Goal: Transaction & Acquisition: Download file/media

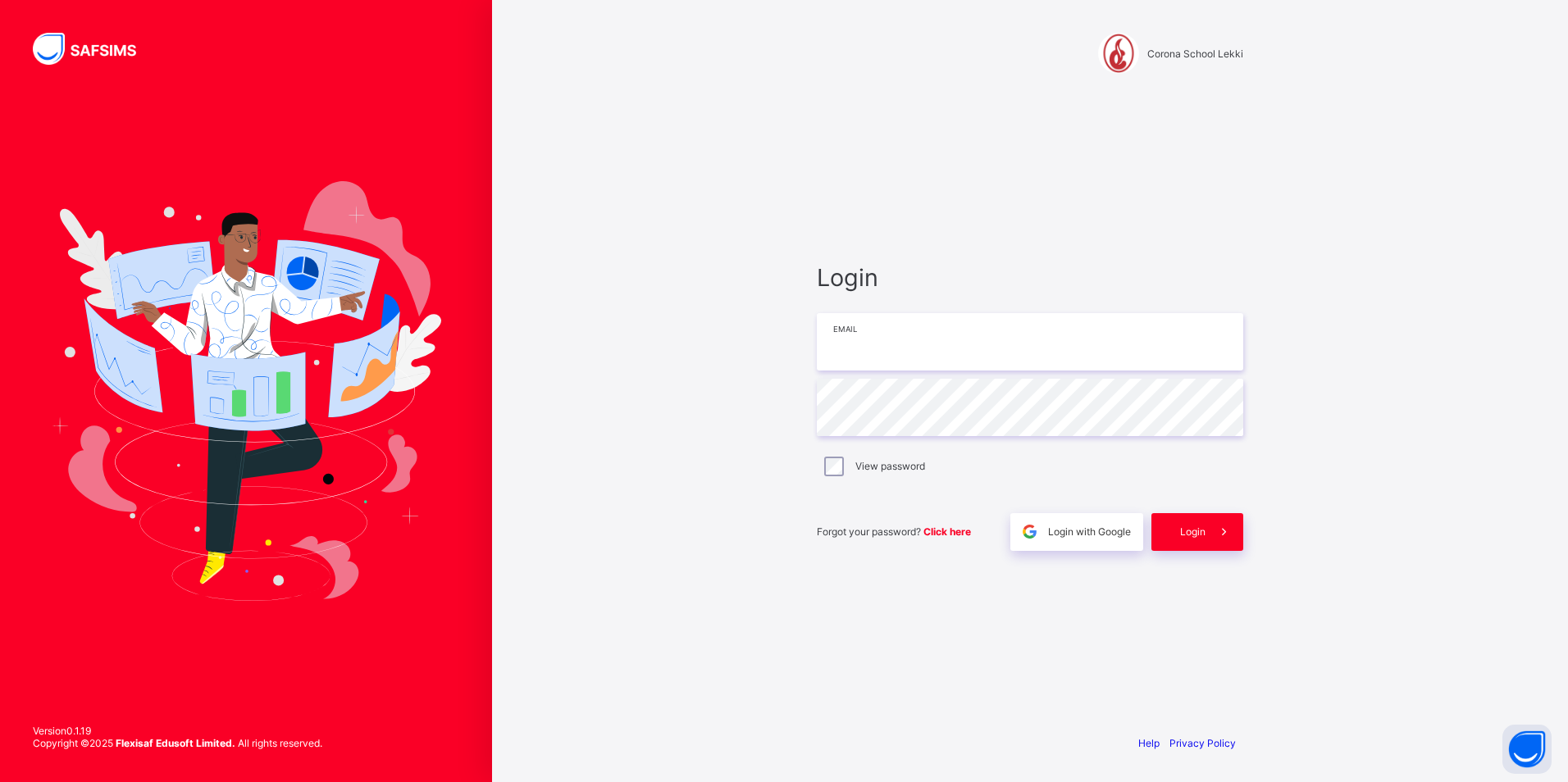
click at [849, 359] on input "email" at bounding box center [1030, 341] width 426 height 57
type input "**********"
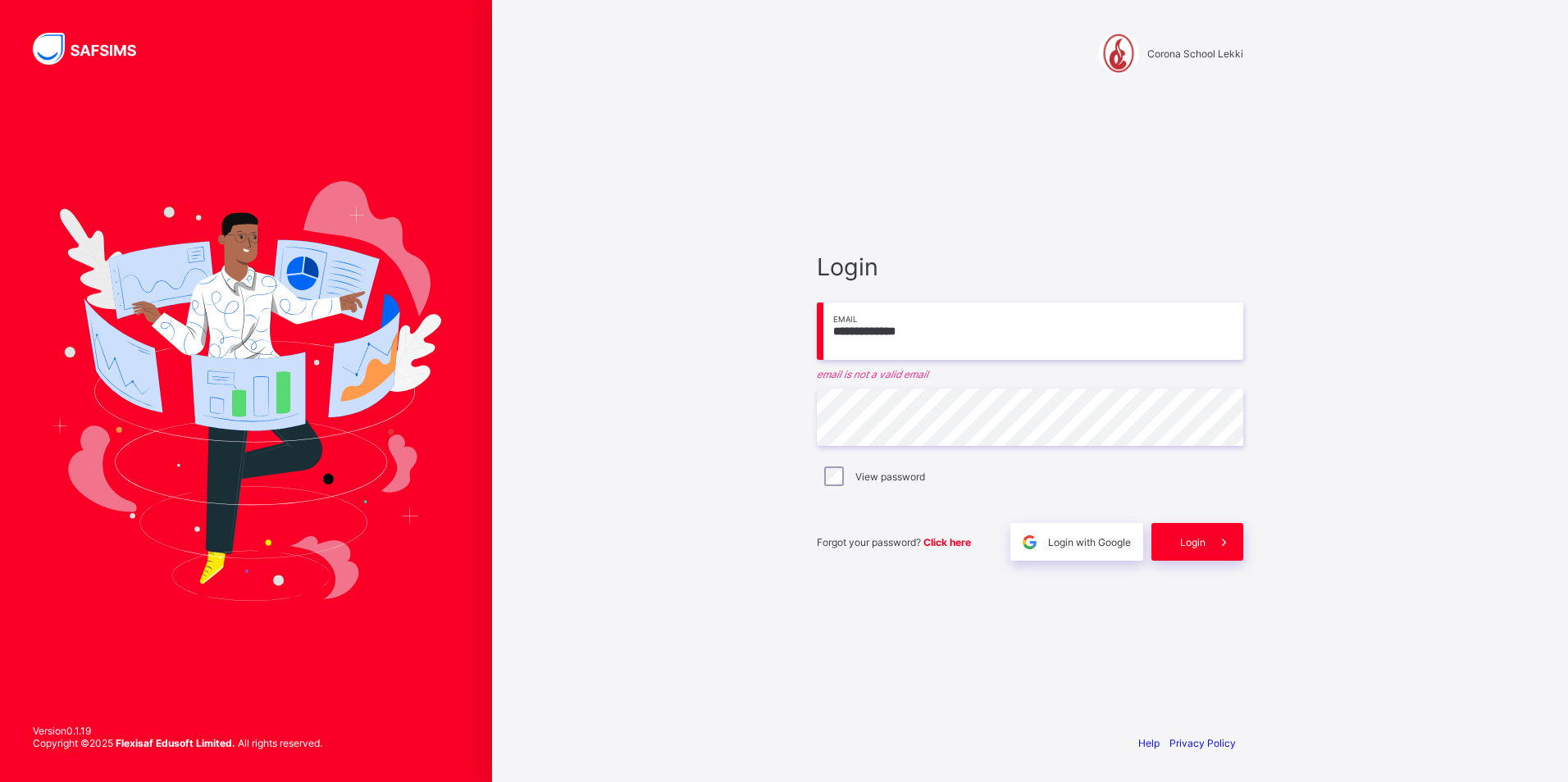
type input "**********"
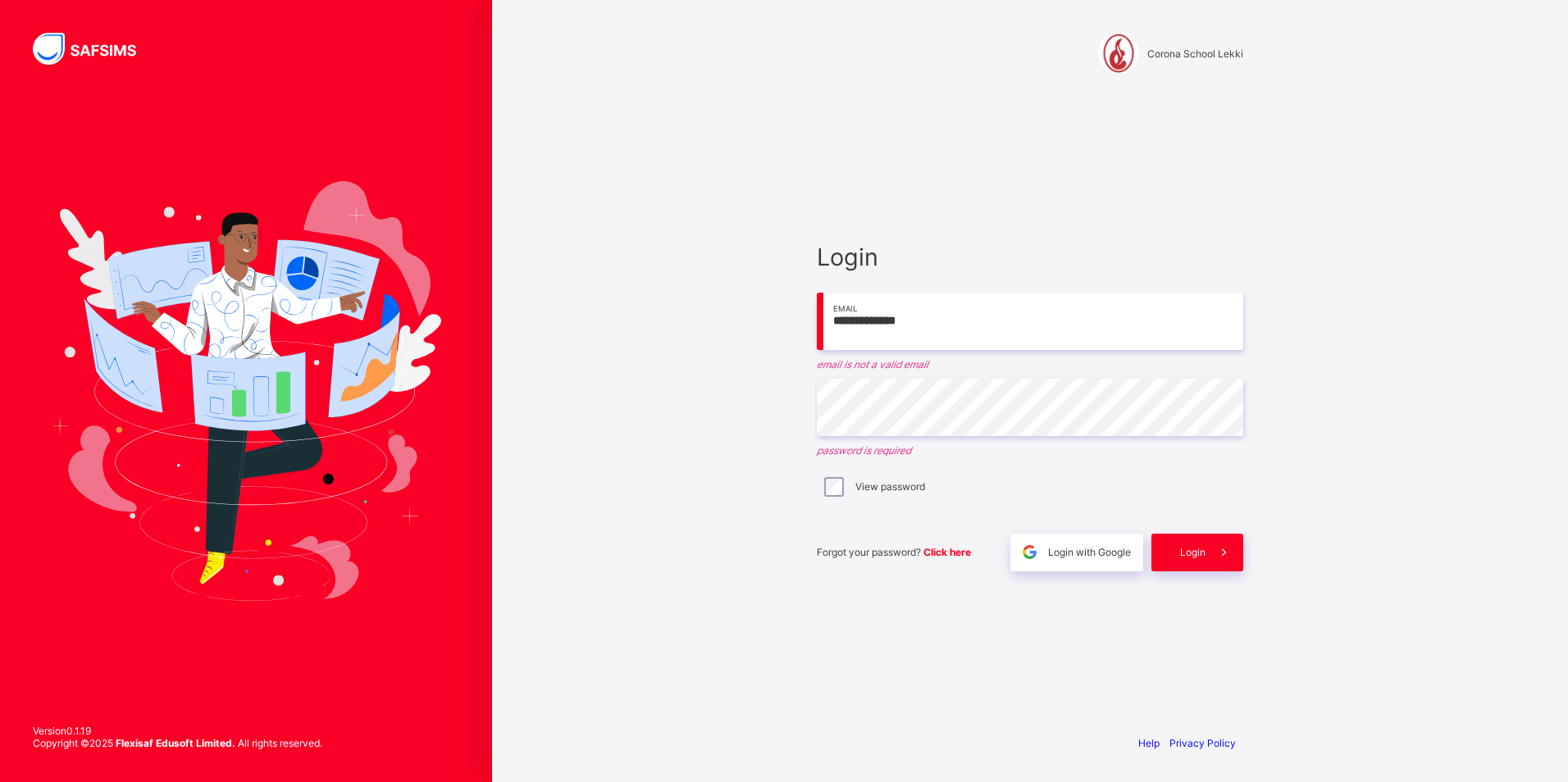
drag, startPoint x: 945, startPoint y: 322, endPoint x: 594, endPoint y: 348, distance: 352.0
click at [594, 348] on div "**********" at bounding box center [1030, 391] width 1076 height 782
click at [842, 321] on input "email" at bounding box center [1030, 321] width 426 height 57
type input "**********"
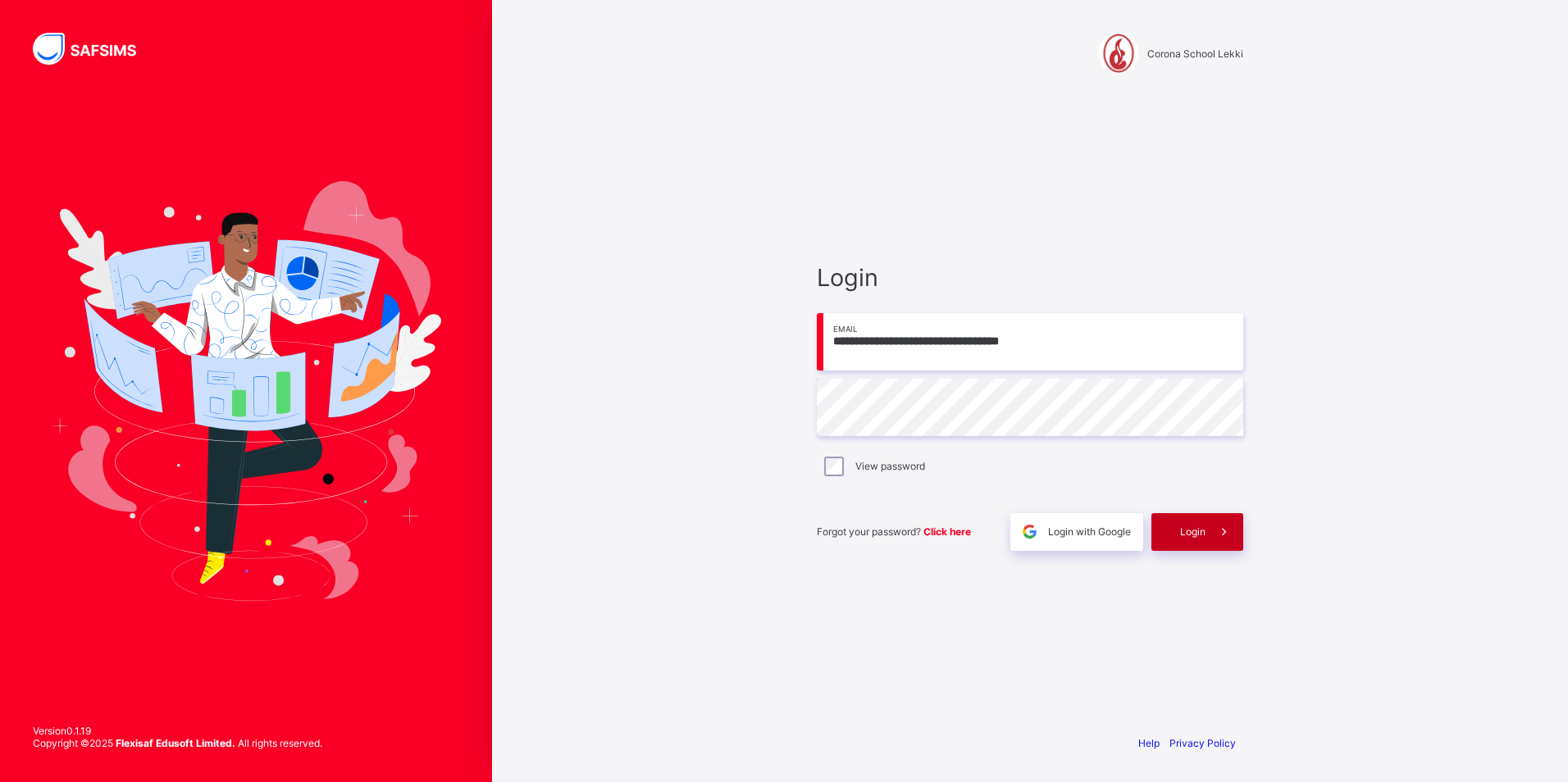
click at [1165, 532] on div "Login" at bounding box center [1198, 532] width 92 height 37
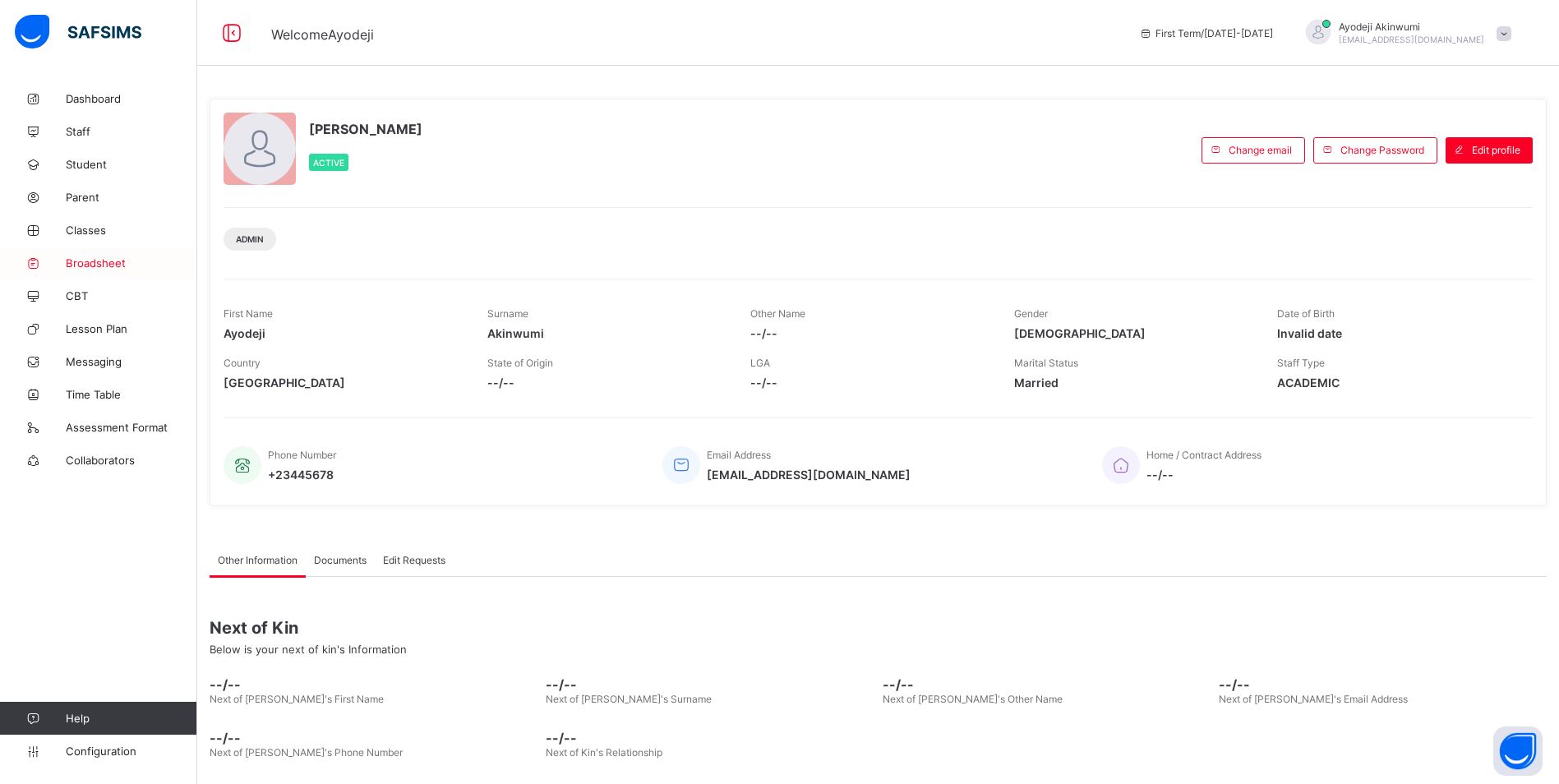
click at [90, 251] on link "Broadsheet" at bounding box center [98, 263] width 198 height 33
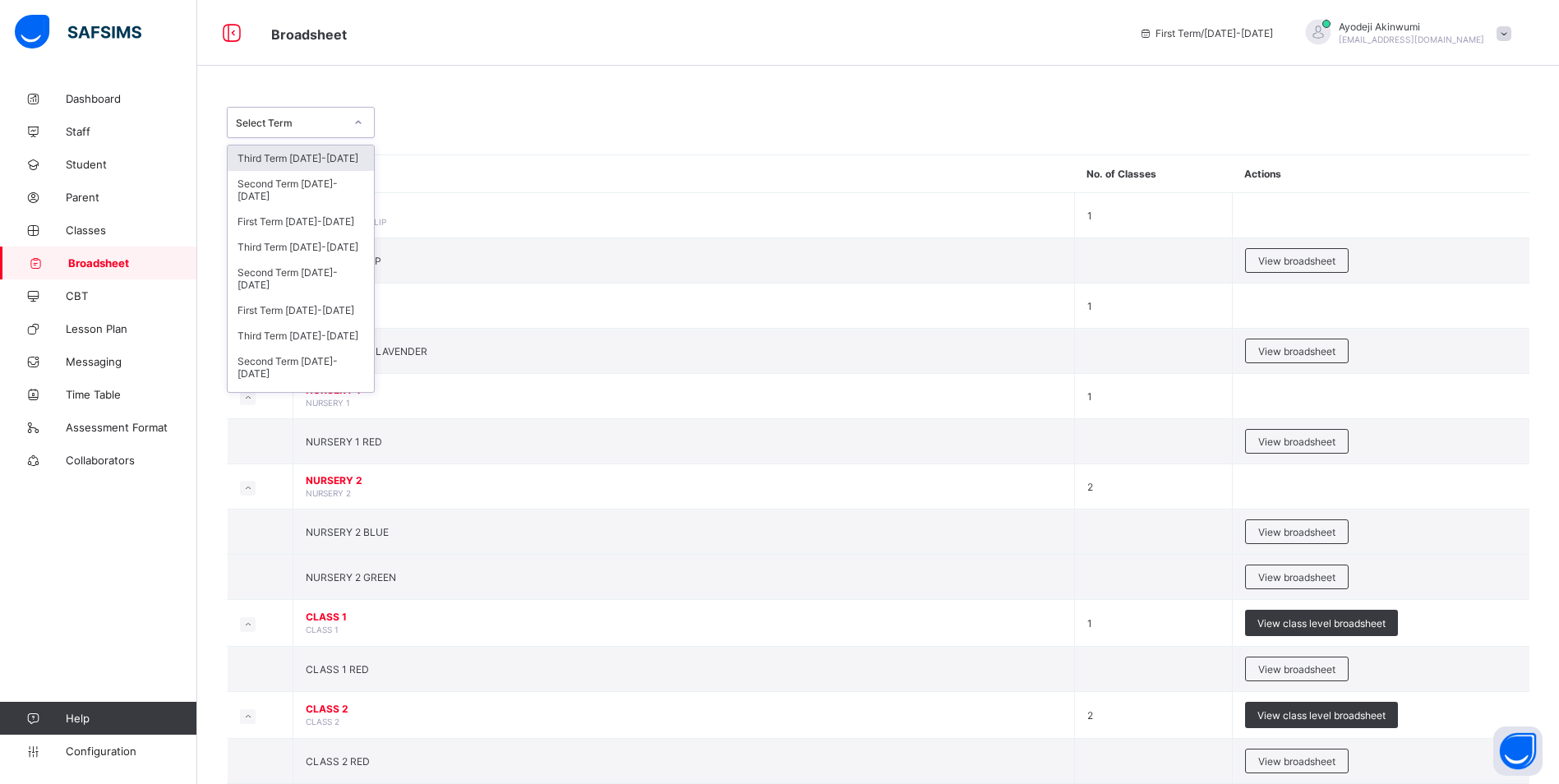
click at [293, 133] on div "Select Term" at bounding box center [285, 123] width 115 height 23
click at [292, 249] on div "Third Term 2024-2025" at bounding box center [300, 247] width 146 height 26
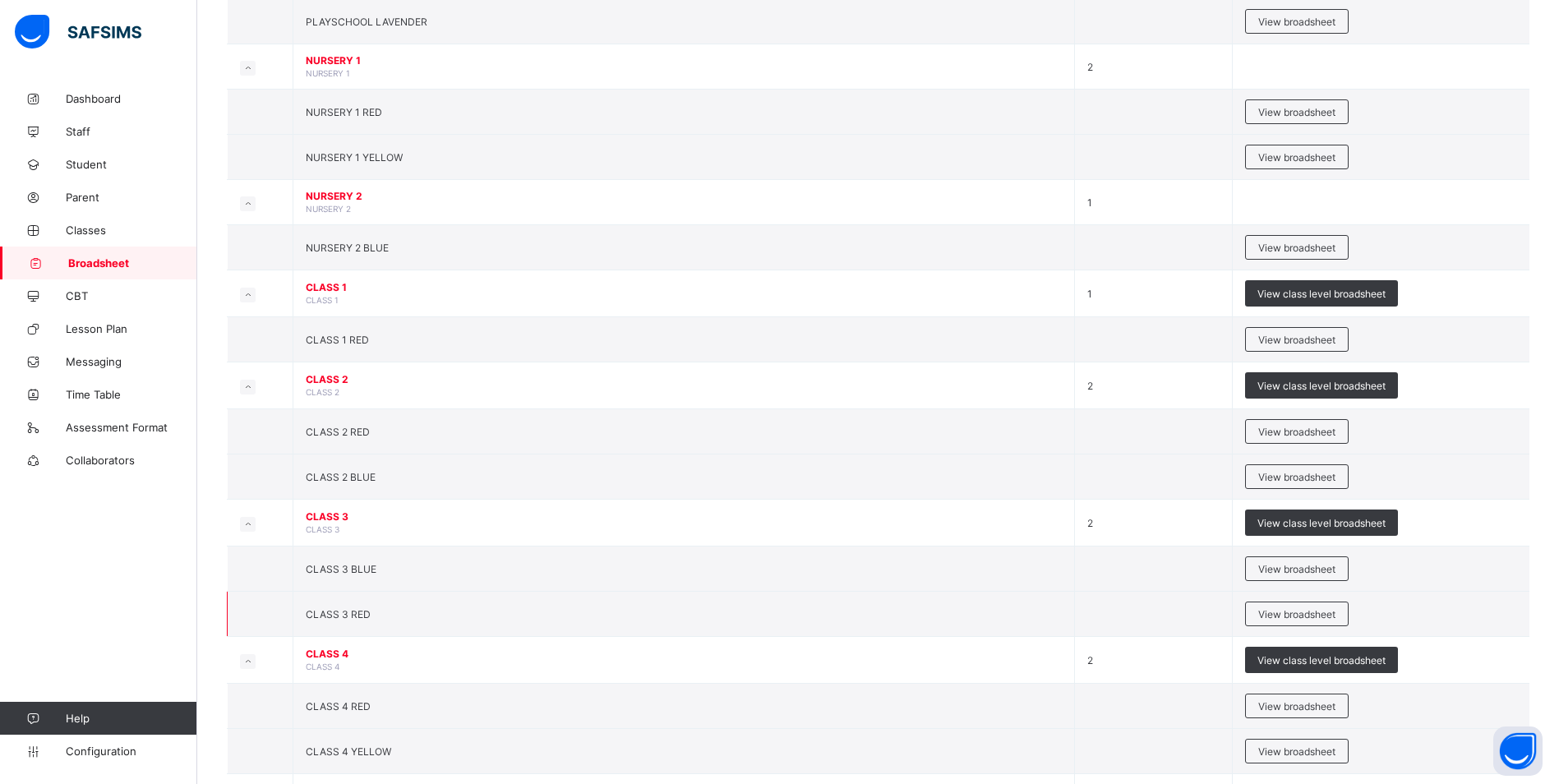
scroll to position [693, 0]
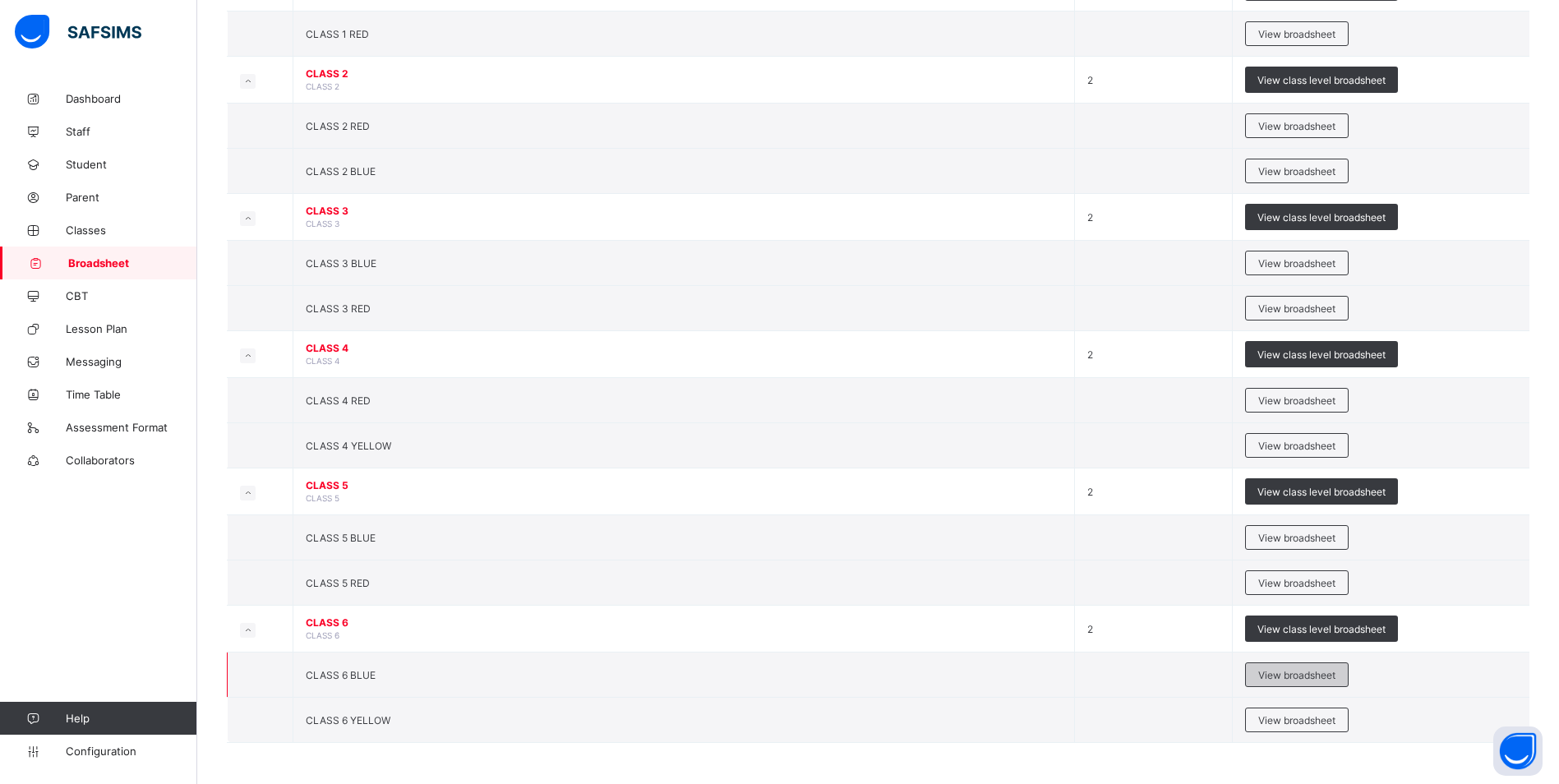
click at [1308, 679] on span "View broadsheet" at bounding box center [1297, 675] width 78 height 13
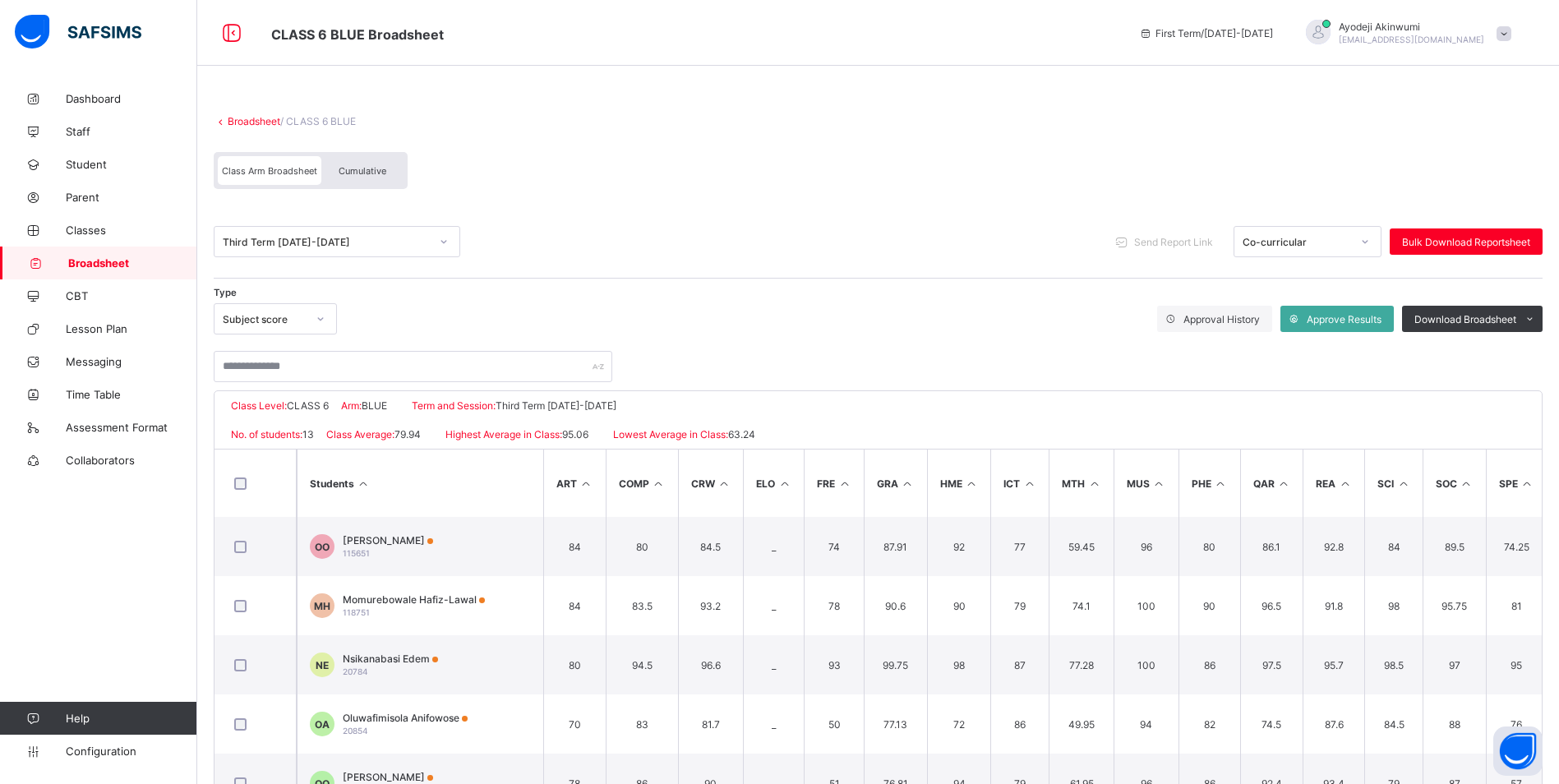
click at [356, 173] on span "Cumulative" at bounding box center [362, 171] width 48 height 12
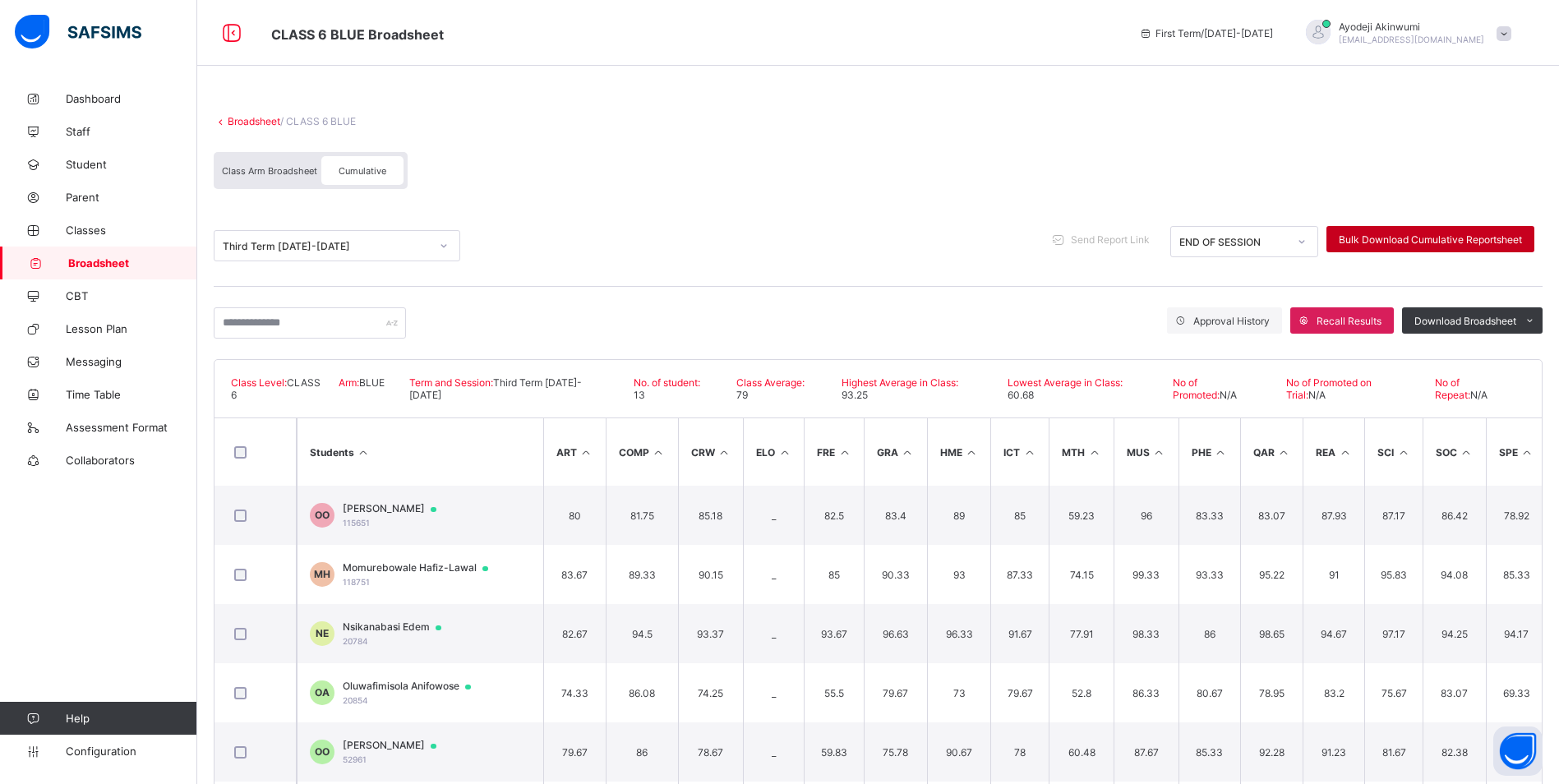
click at [1424, 229] on div "Bulk Download Cumulative Reportsheet" at bounding box center [1430, 239] width 208 height 27
click at [254, 123] on link "Broadsheet" at bounding box center [254, 121] width 53 height 13
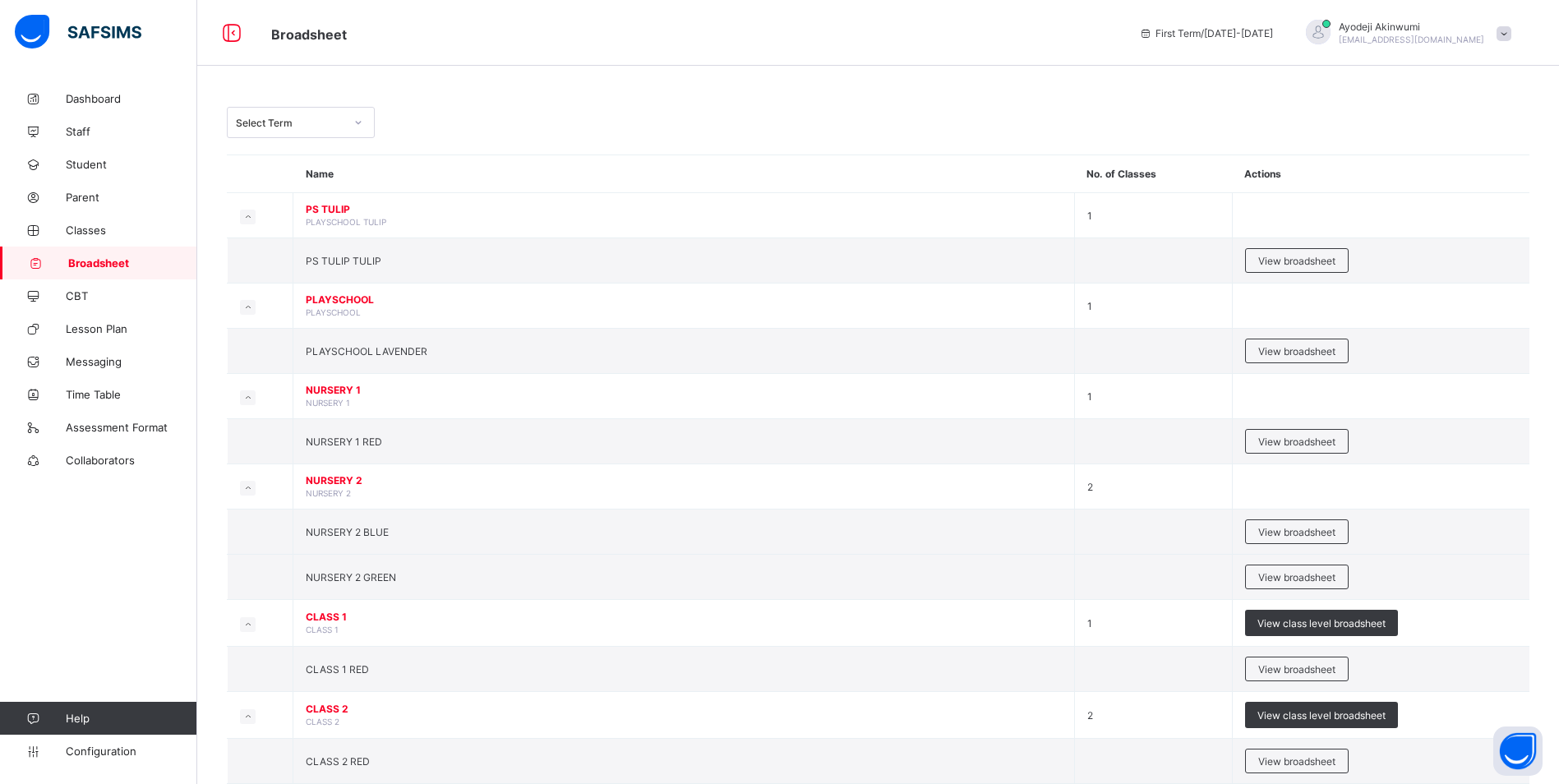
click at [324, 123] on div "Select Term" at bounding box center [290, 123] width 108 height 13
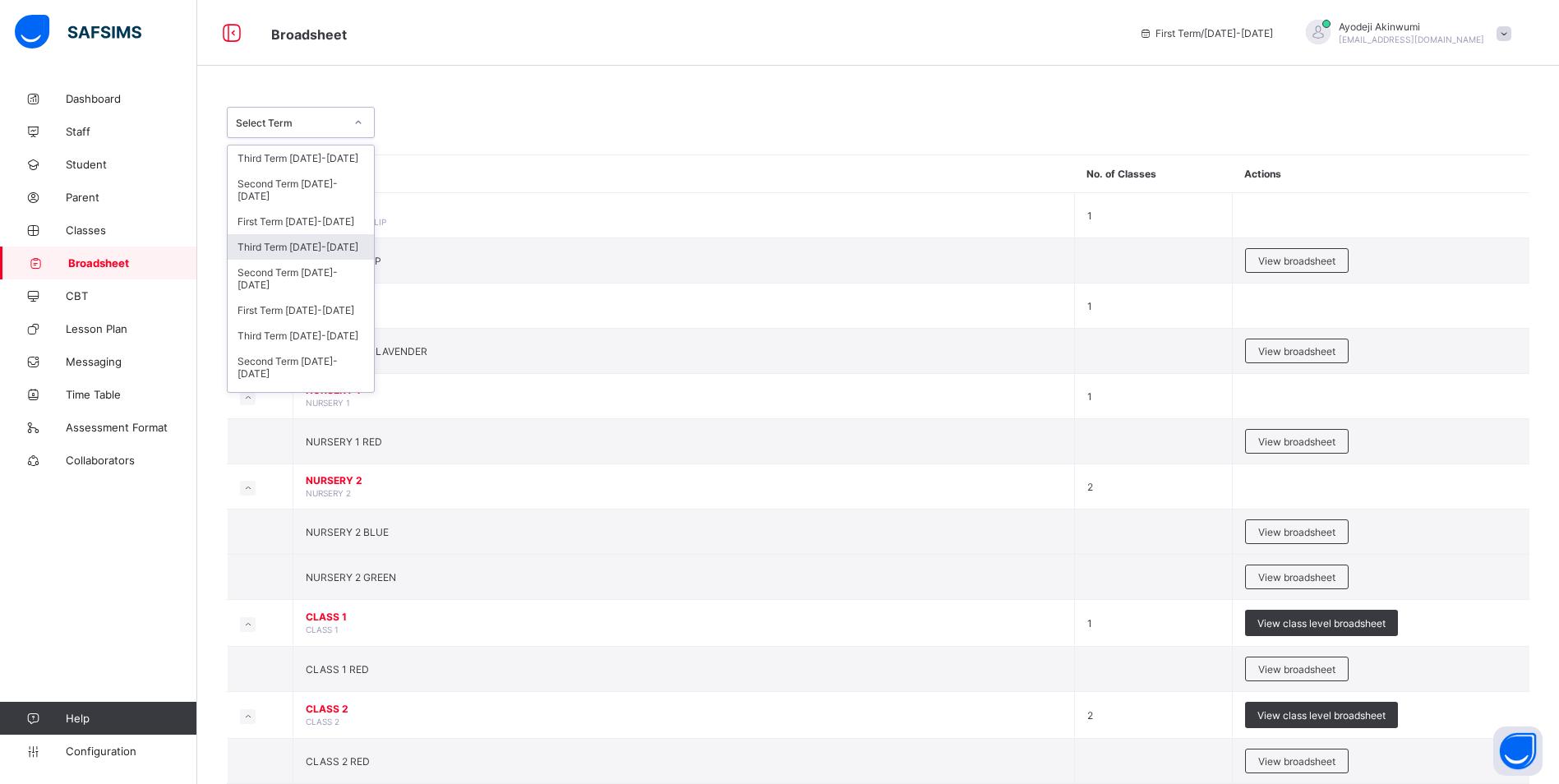
click at [262, 244] on div "Third Term 2024-2025" at bounding box center [300, 247] width 146 height 26
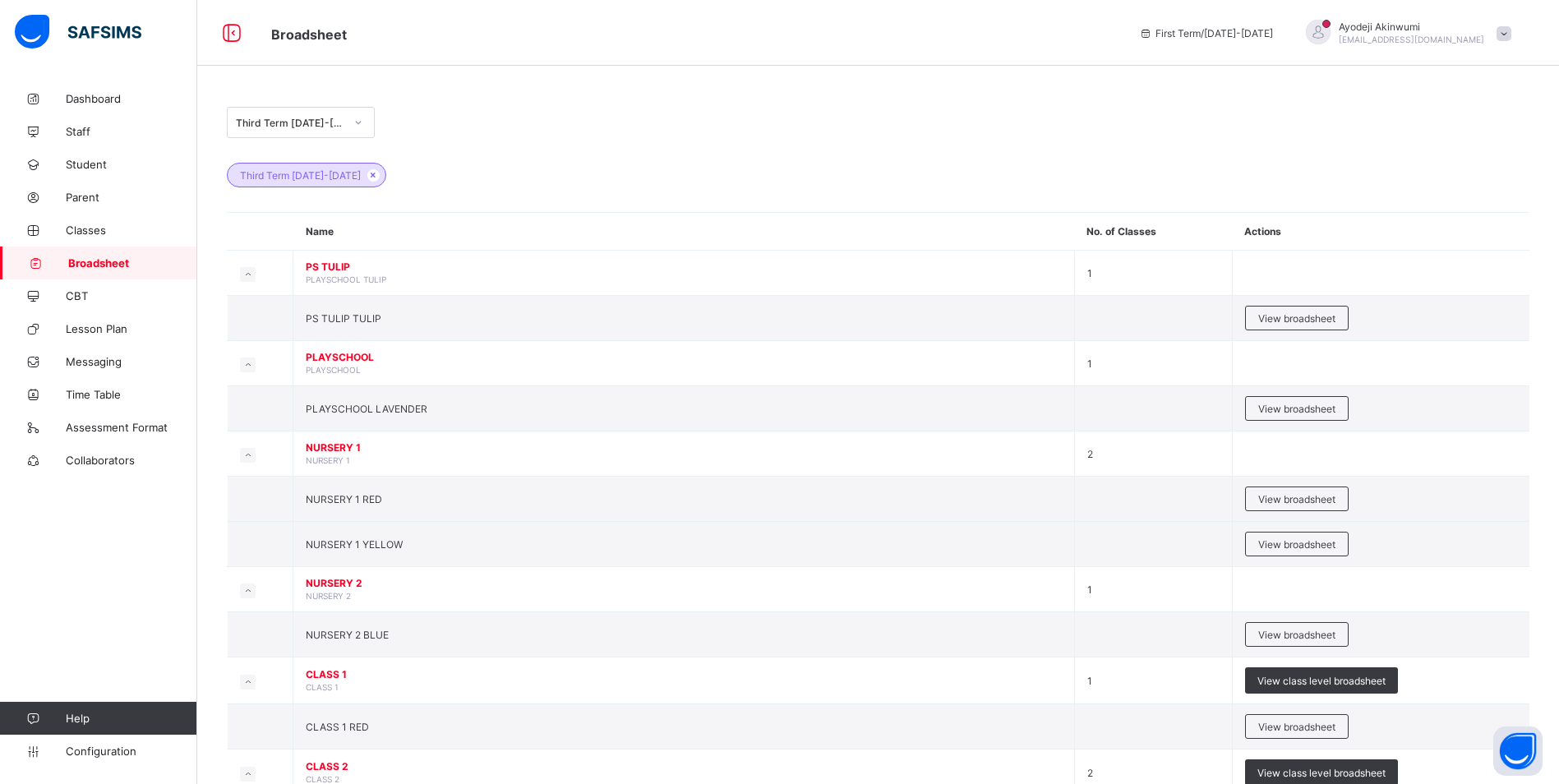
click at [339, 124] on div "Third Term 2024-2025" at bounding box center [290, 123] width 108 height 13
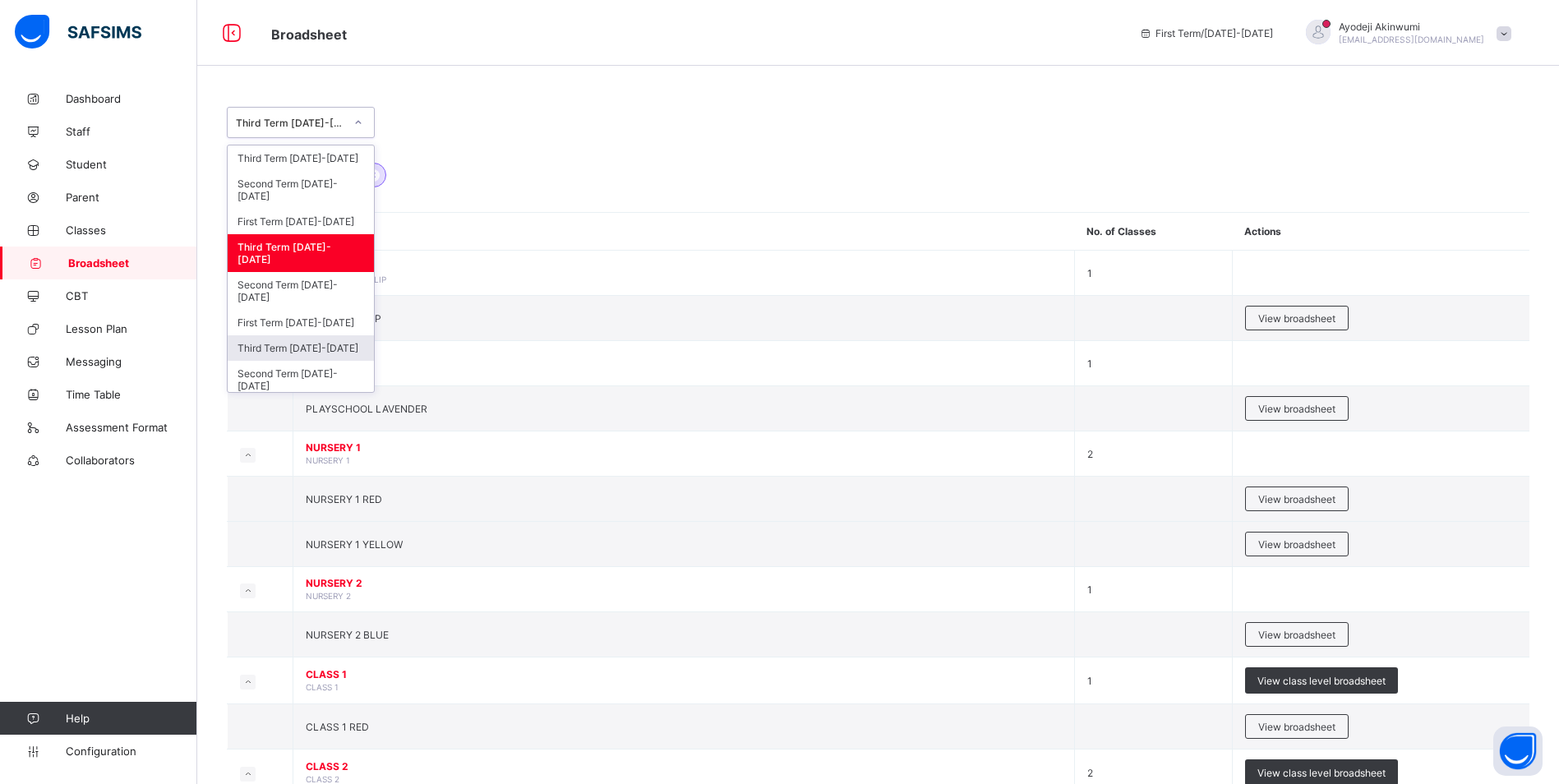
click at [264, 339] on div "Third Term 2023-2024" at bounding box center [300, 348] width 146 height 26
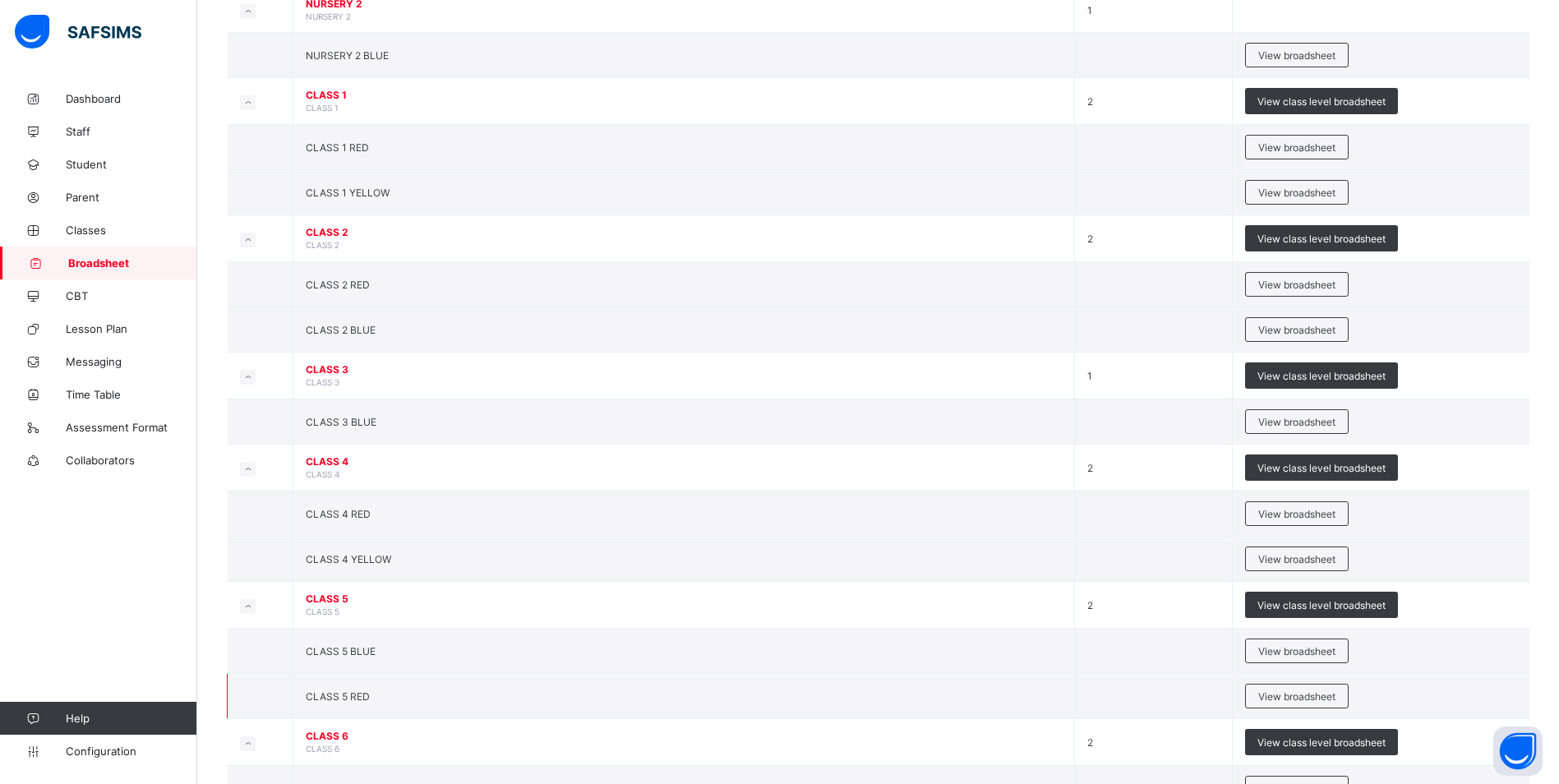
scroll to position [648, 0]
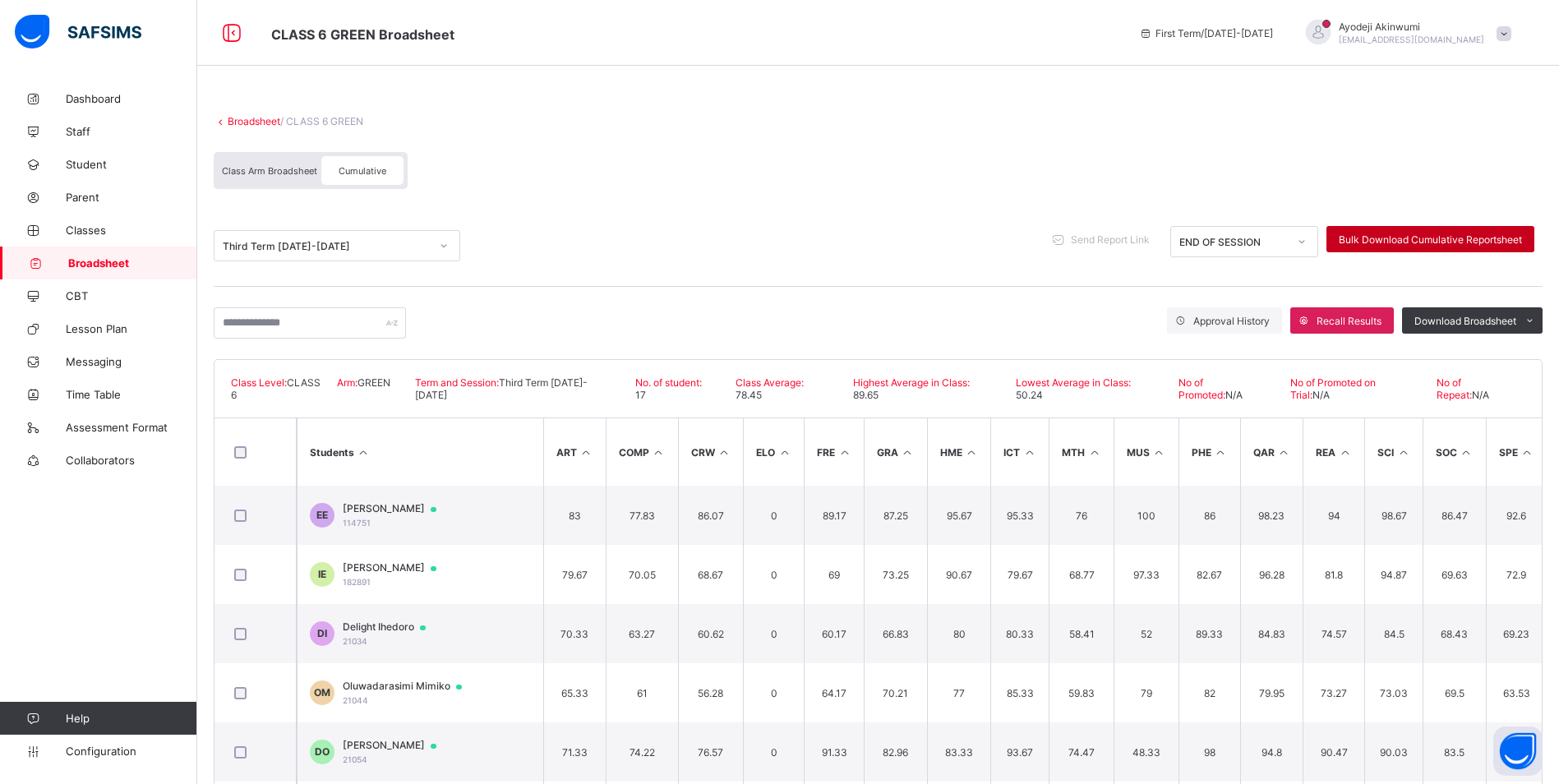
click at [1431, 228] on div "Bulk Download Cumulative Reportsheet" at bounding box center [1430, 239] width 208 height 27
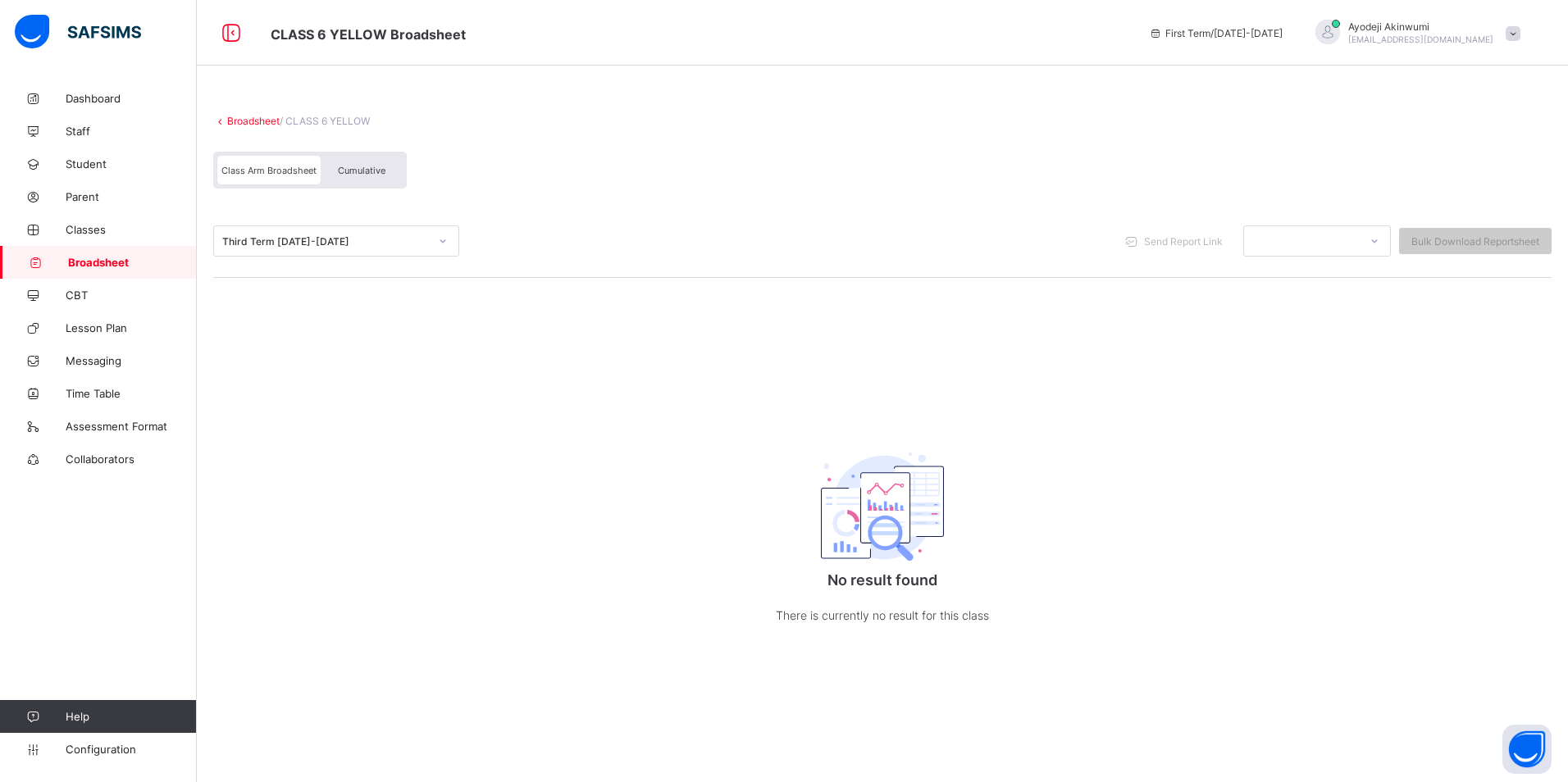
click at [363, 182] on div "Cumulative" at bounding box center [361, 170] width 82 height 28
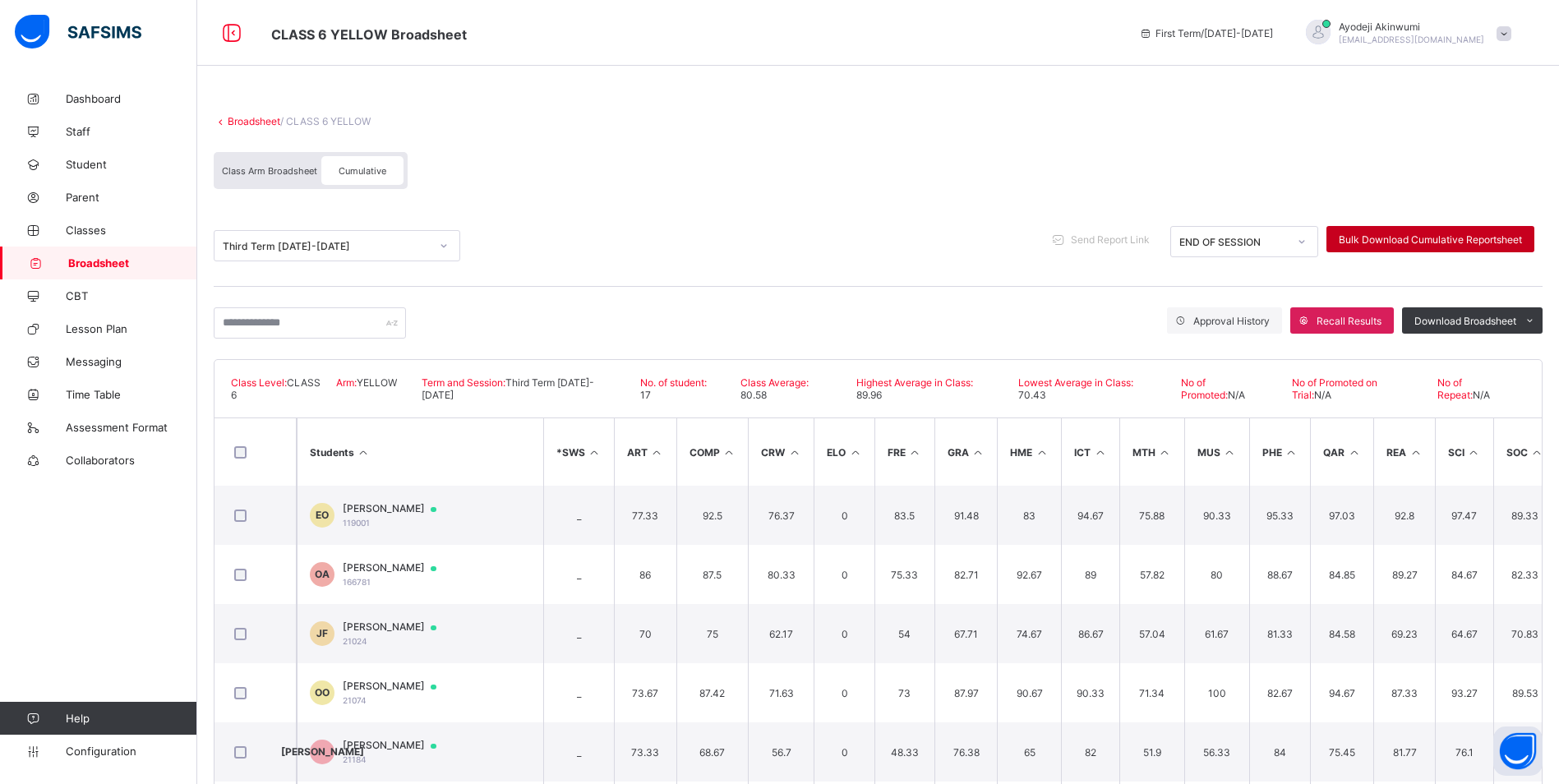
click at [1424, 238] on span "Bulk Download Cumulative Reportsheet" at bounding box center [1431, 239] width 184 height 13
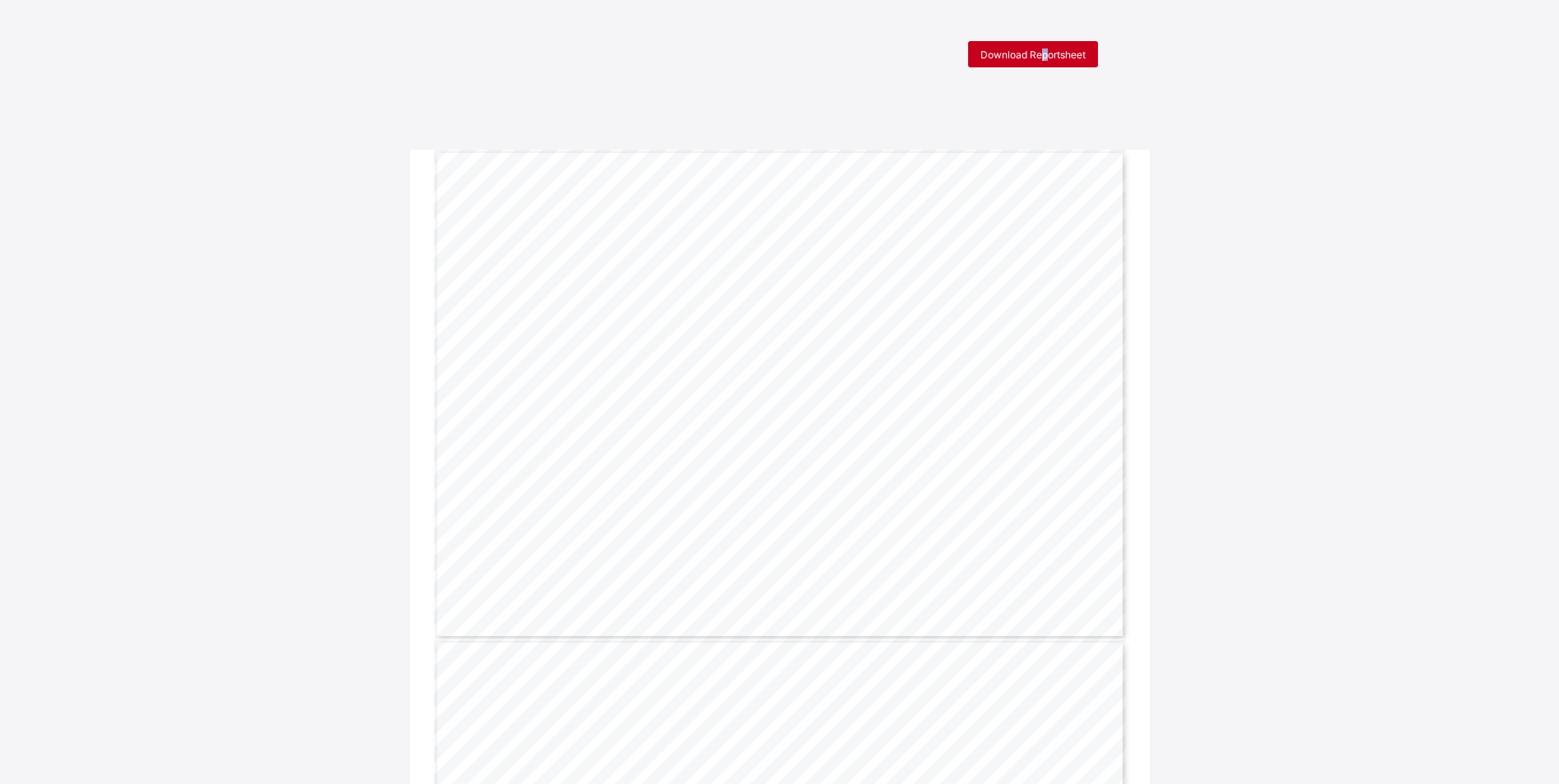
click at [1049, 57] on span "Download Reportsheet" at bounding box center [1033, 54] width 105 height 13
click at [1009, 58] on span "Download Reportsheet" at bounding box center [1033, 54] width 105 height 13
